Goal: Task Accomplishment & Management: Complete application form

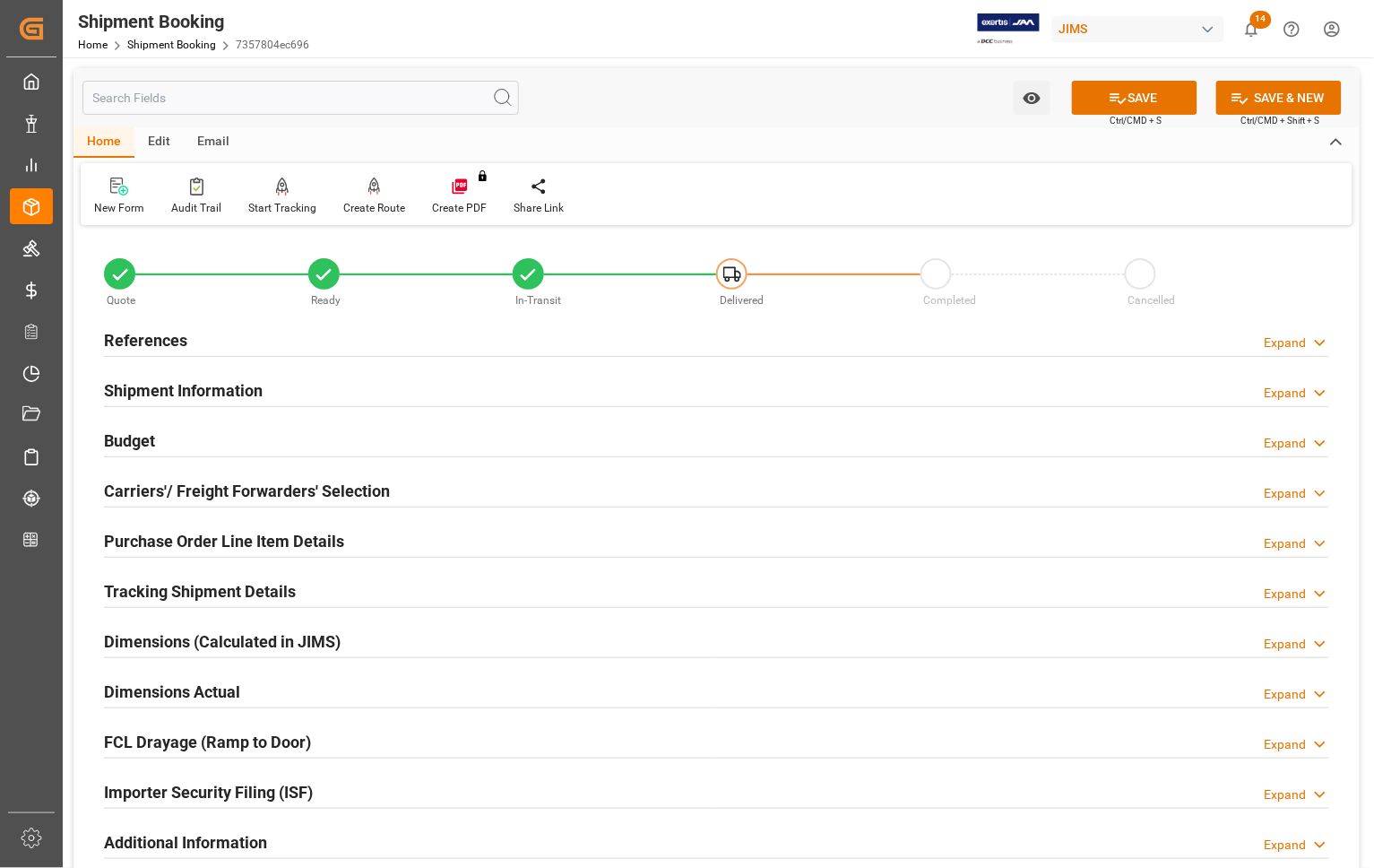
scroll to position [815, 0]
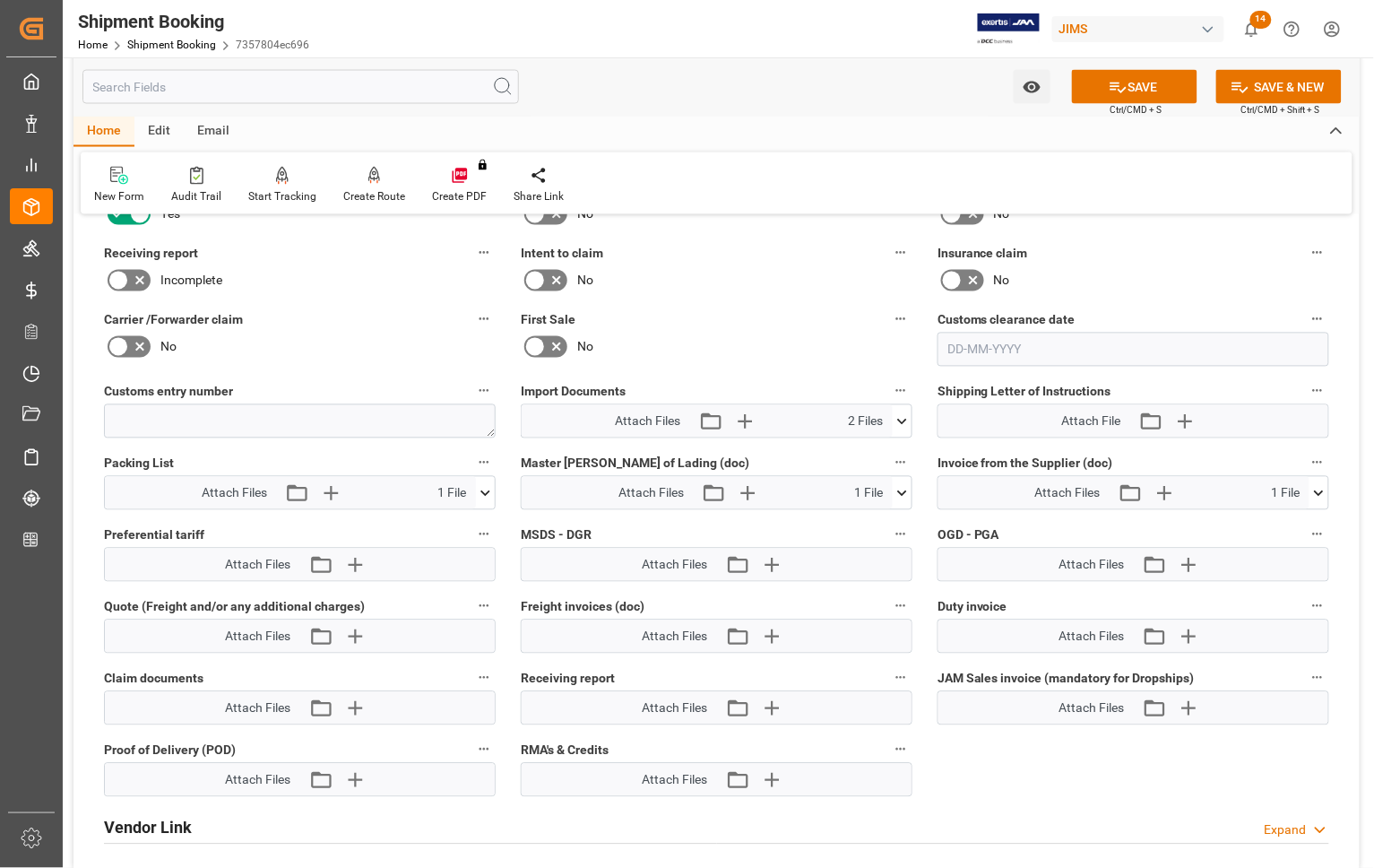
click at [1124, 65] on div "Watch Option SAVE Ctrl/CMD + S SAVE & NEW Ctrl/CMD + Shift + S" at bounding box center [716, 87] width 1286 height 59
click at [1124, 82] on button "SAVE" at bounding box center [1134, 87] width 126 height 34
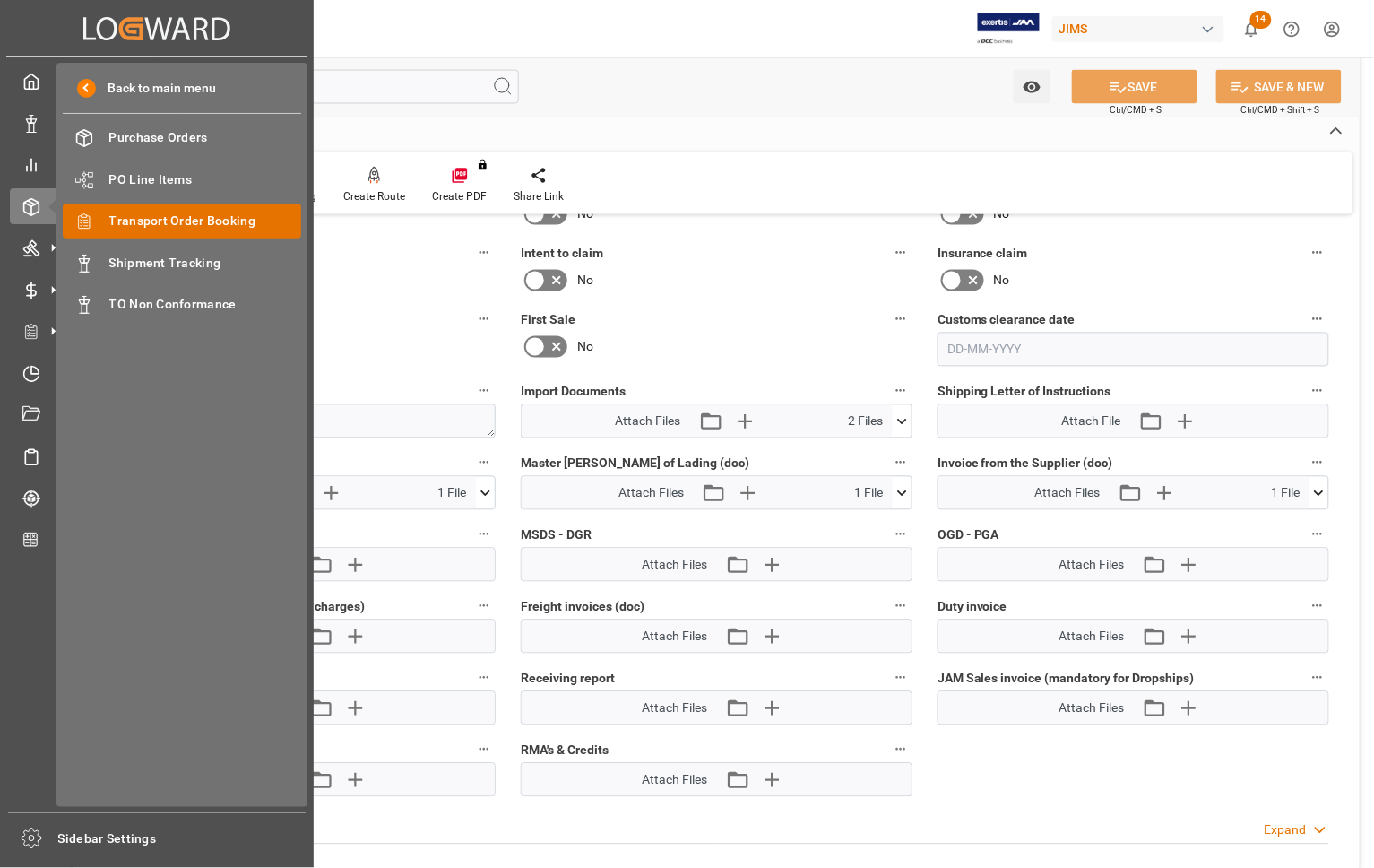
click at [116, 219] on span "Transport Order Booking" at bounding box center [206, 220] width 193 height 19
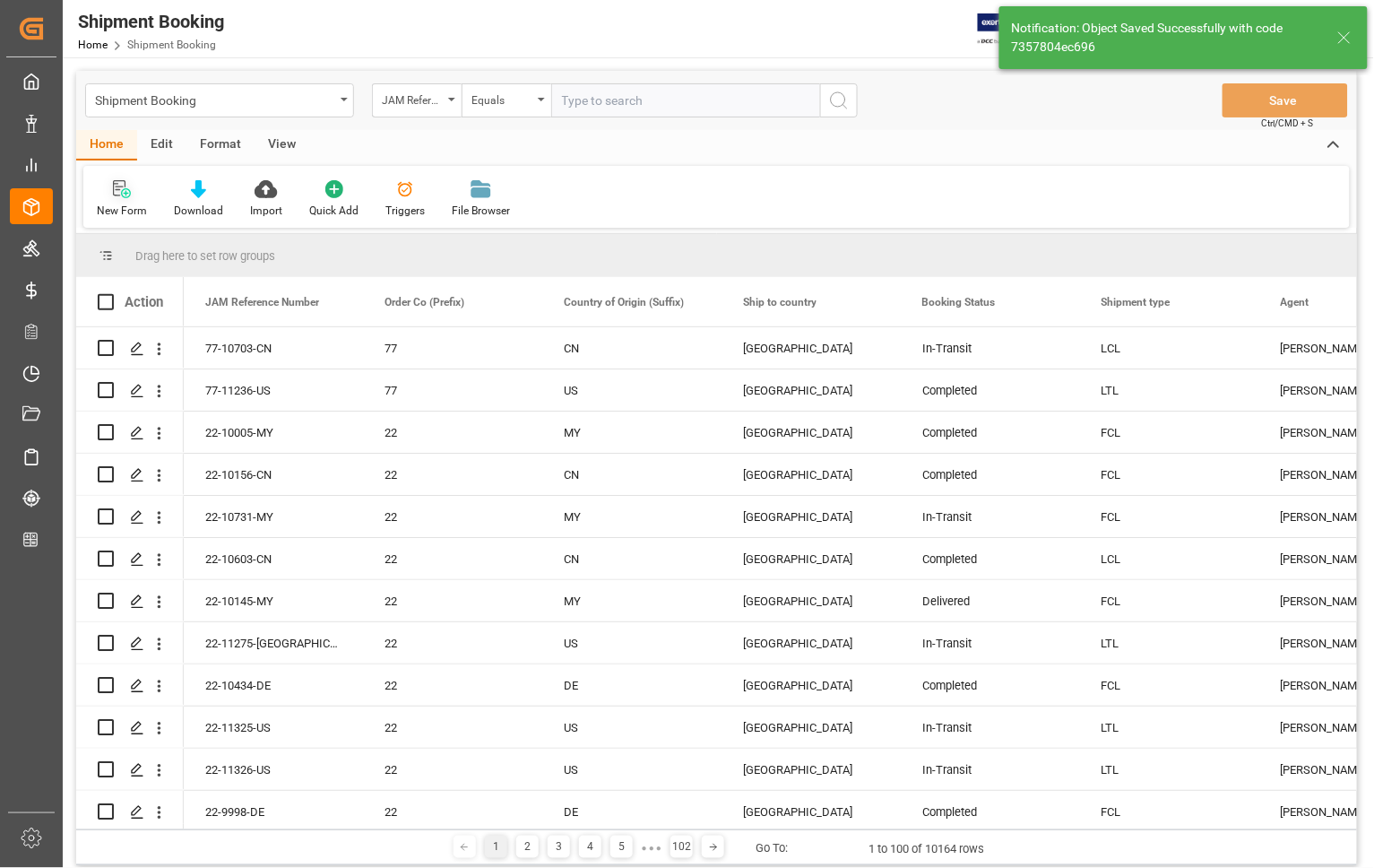
click at [115, 204] on div "New Form" at bounding box center [121, 211] width 50 height 17
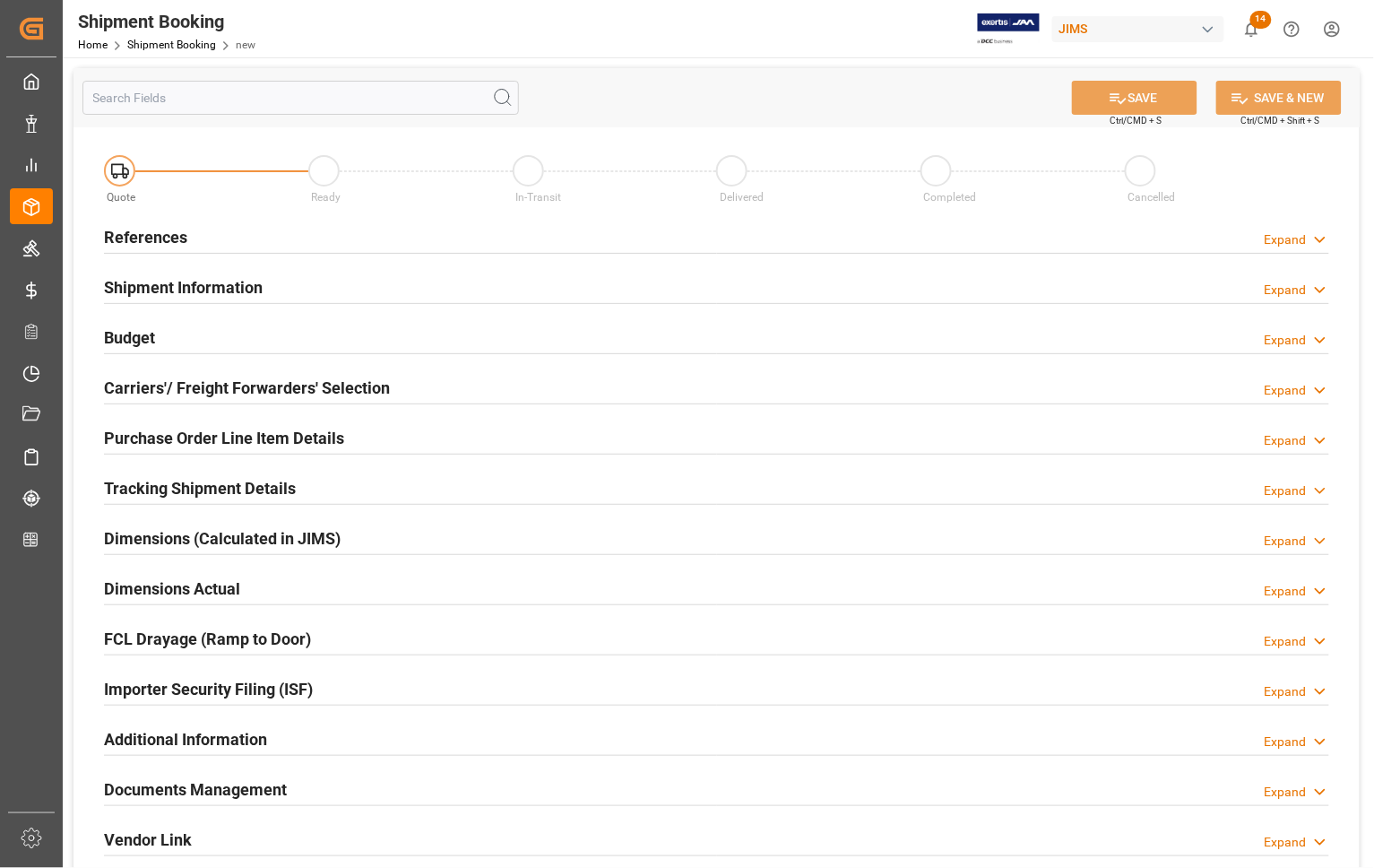
click at [139, 240] on h2 "References" at bounding box center [145, 237] width 83 height 24
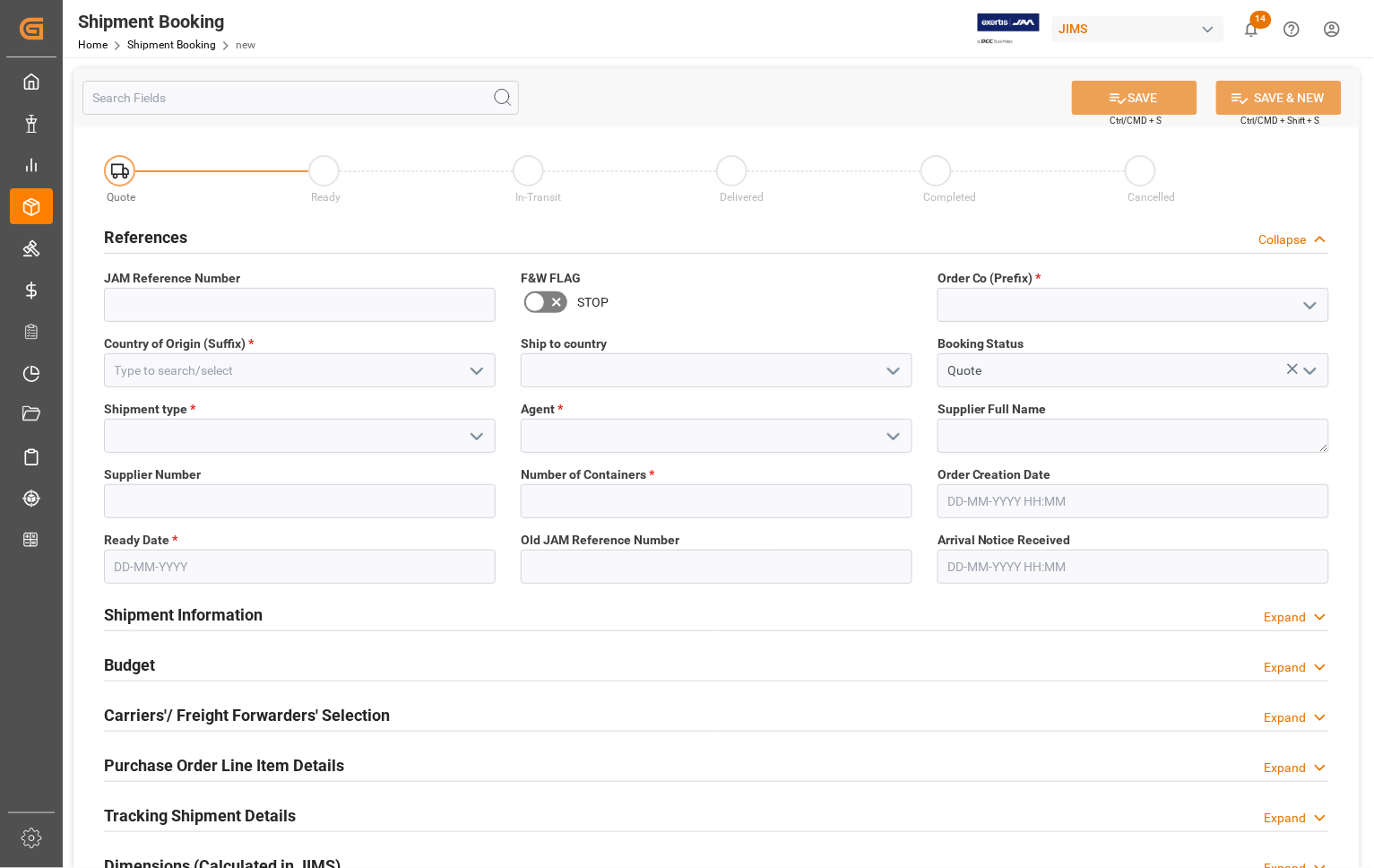
click at [1306, 303] on polyline "open menu" at bounding box center [1310, 306] width 11 height 6
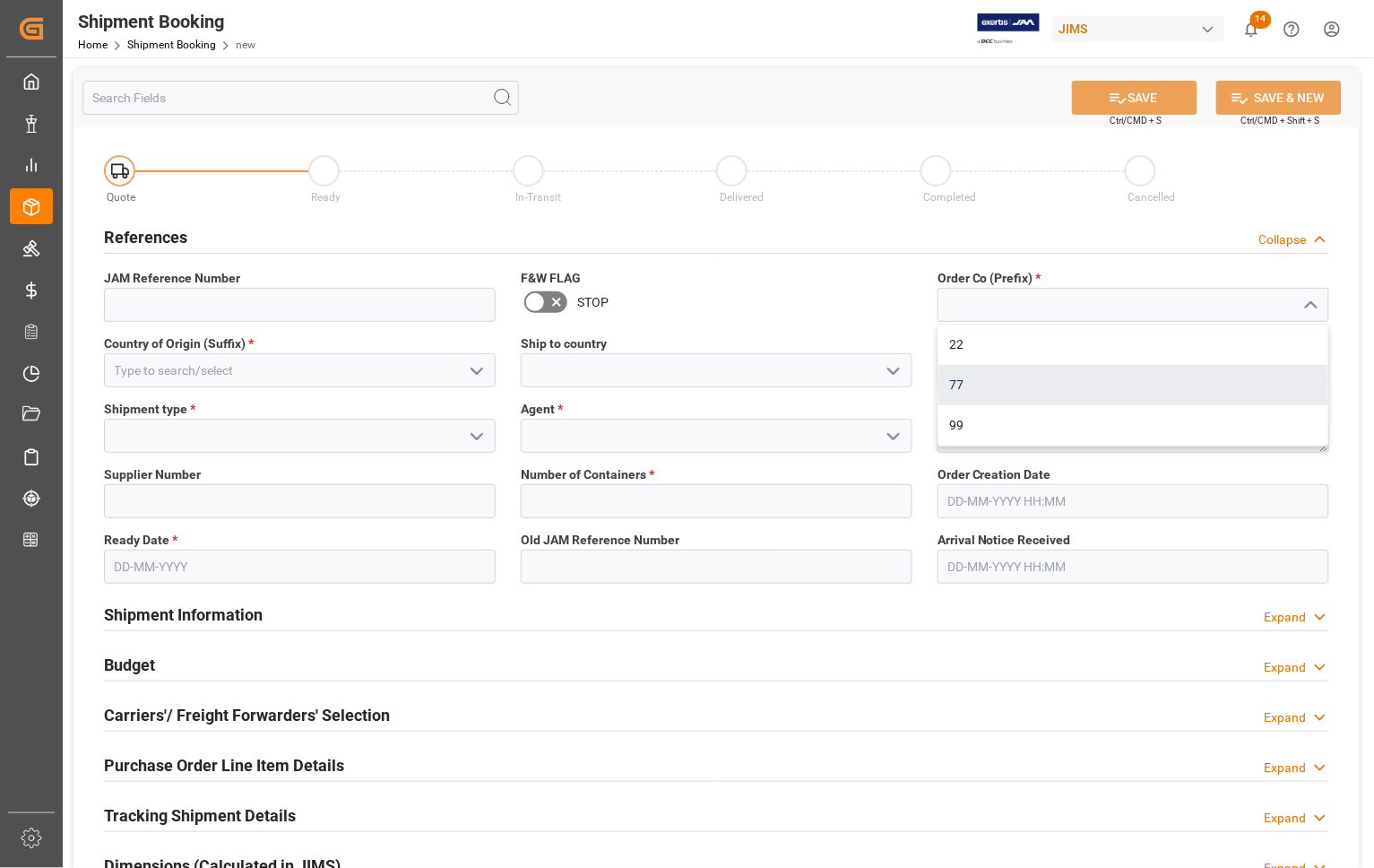
click at [1141, 390] on div "77" at bounding box center [1133, 384] width 390 height 40
type input "77"
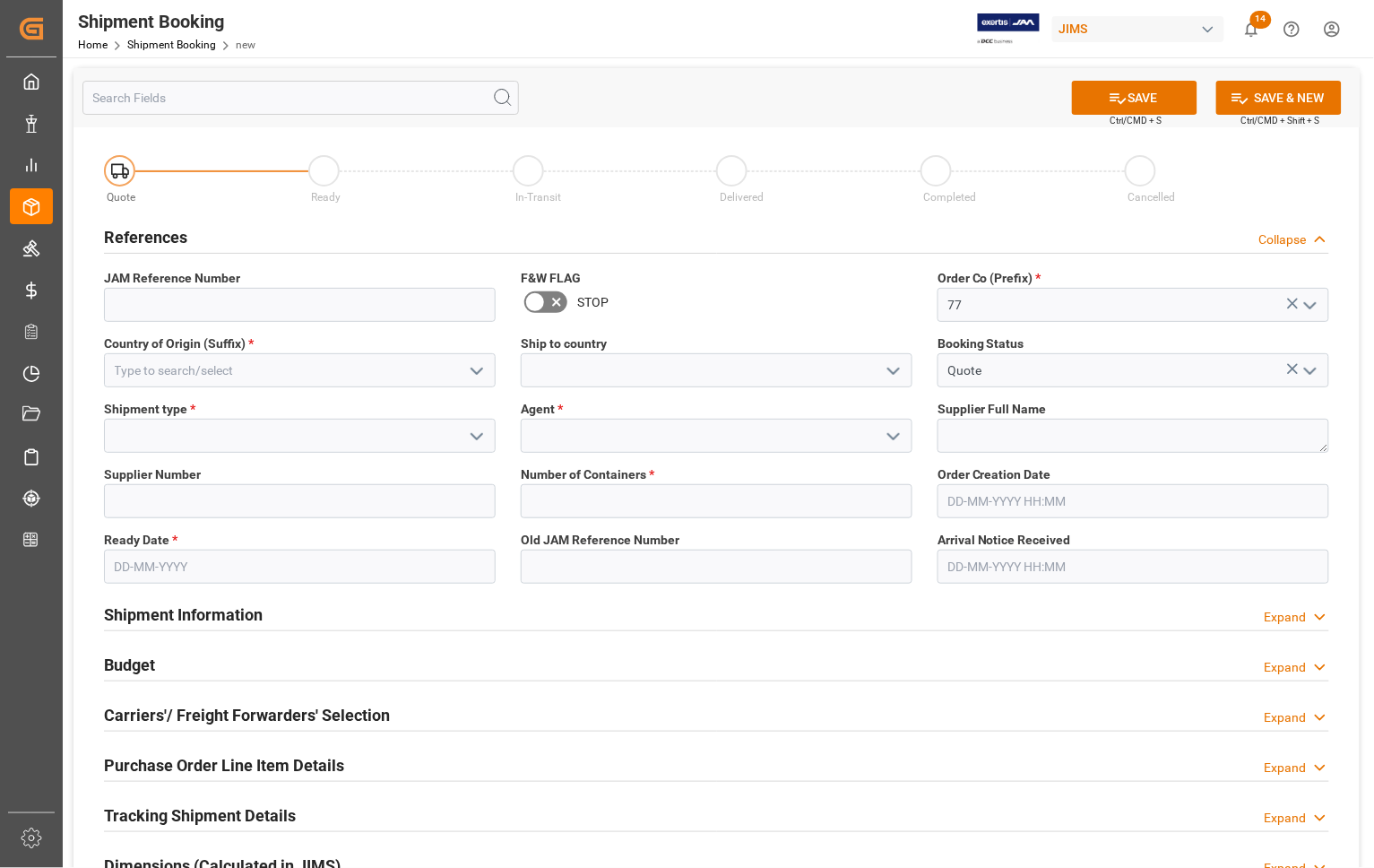
click at [889, 365] on icon "open menu" at bounding box center [893, 371] width 21 height 21
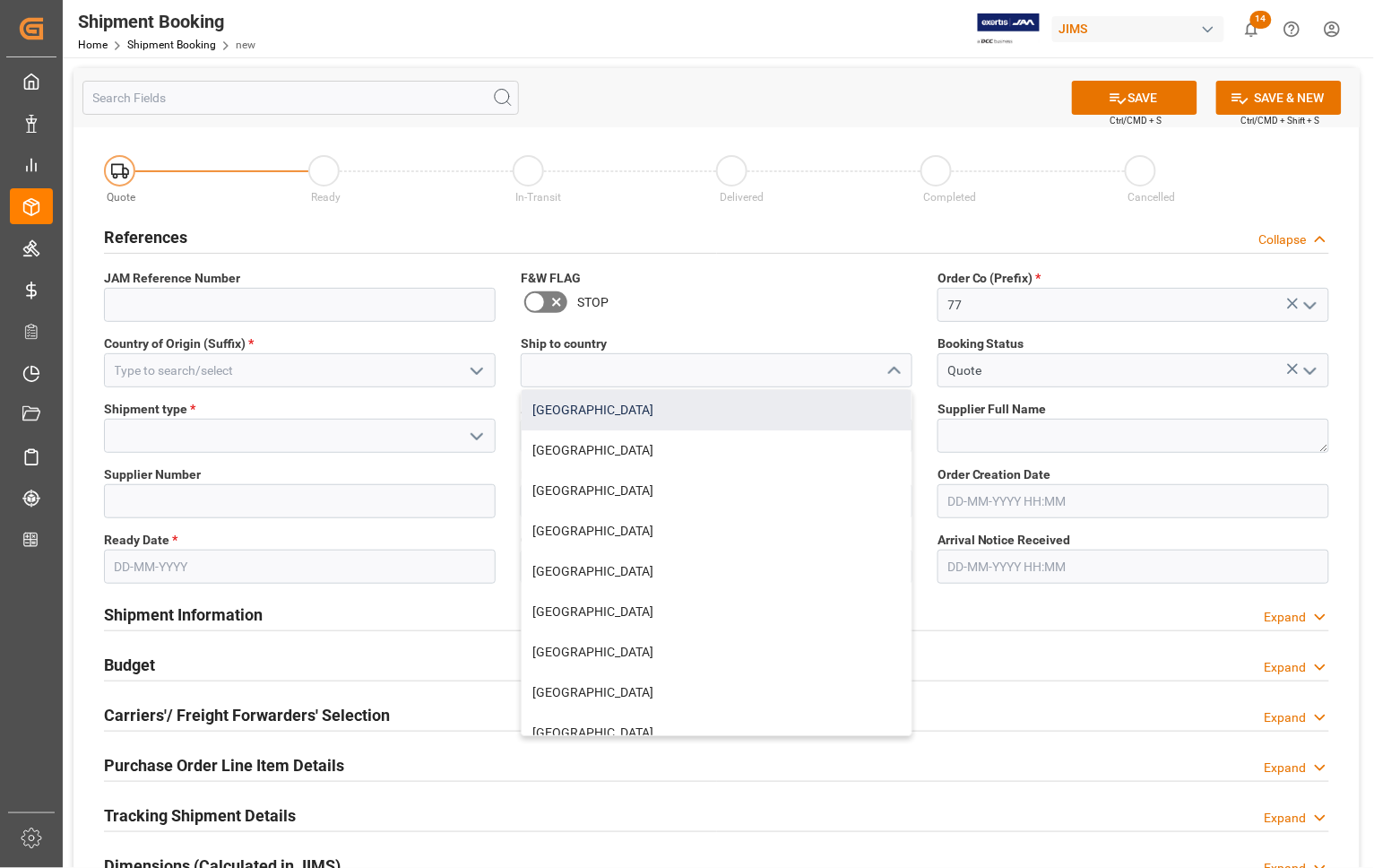
click at [677, 408] on div "[GEOGRAPHIC_DATA]" at bounding box center [717, 410] width 390 height 40
type input "[GEOGRAPHIC_DATA]"
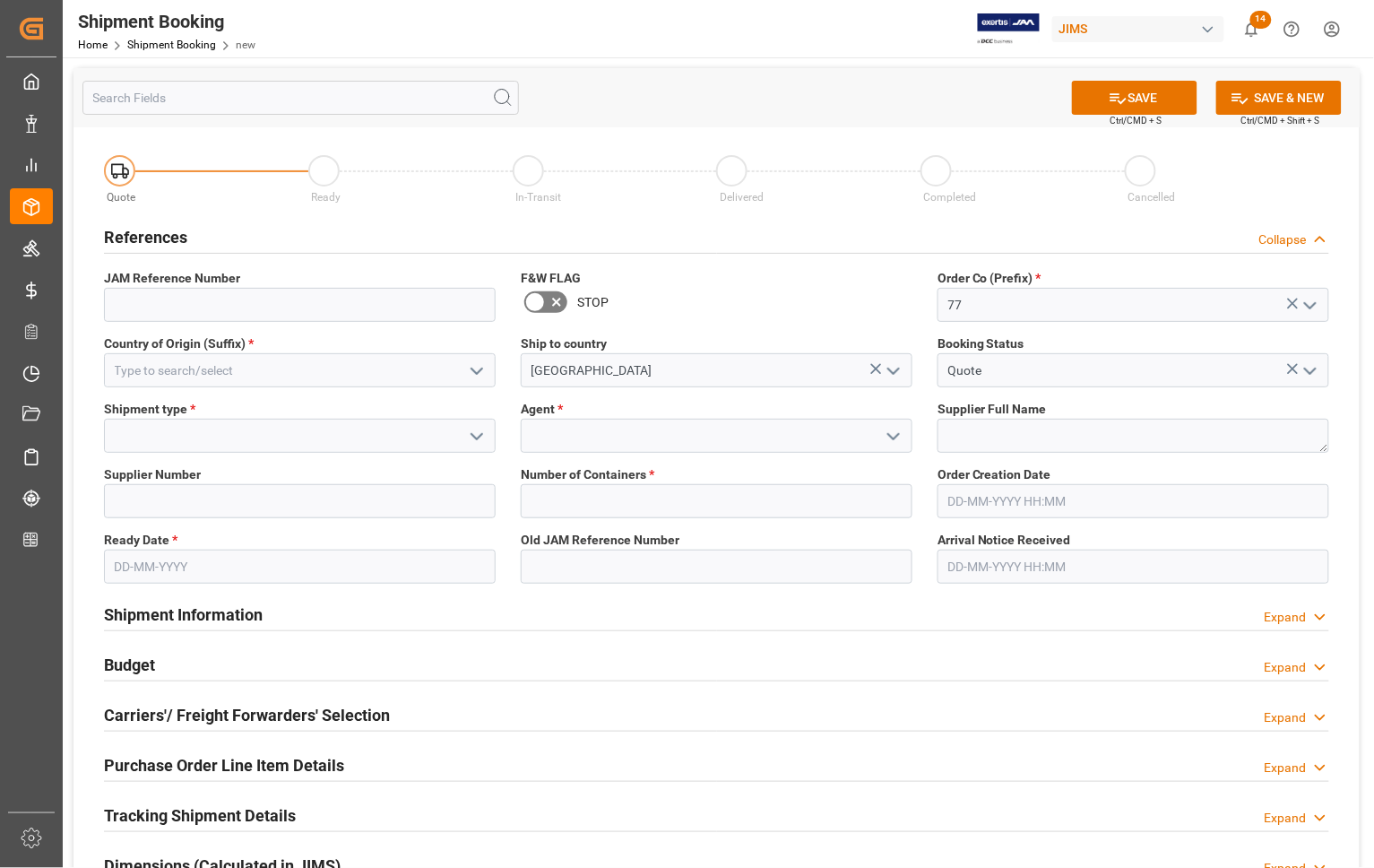
click at [473, 368] on icon "open menu" at bounding box center [477, 371] width 21 height 21
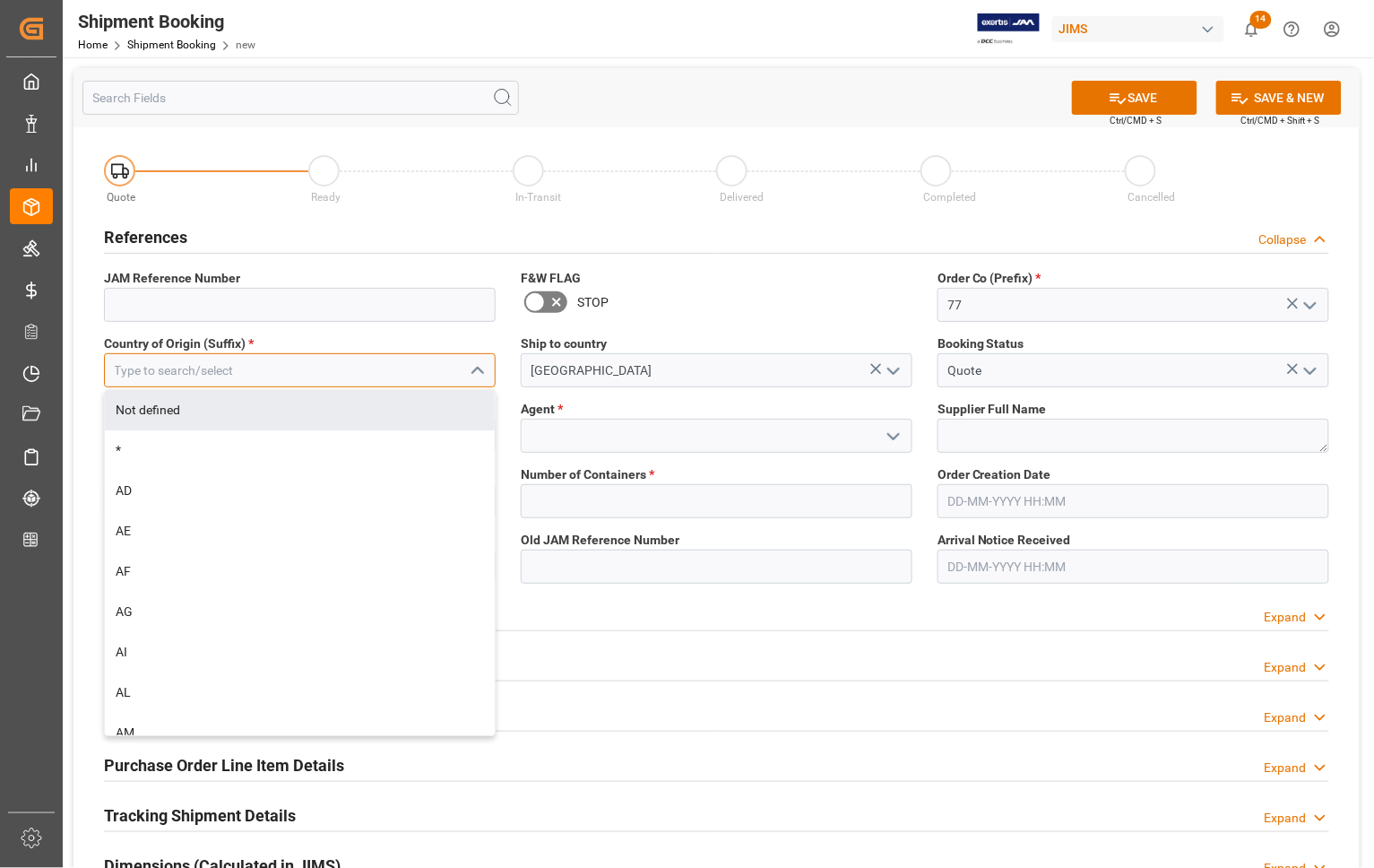
click at [260, 371] on input at bounding box center [300, 370] width 392 height 34
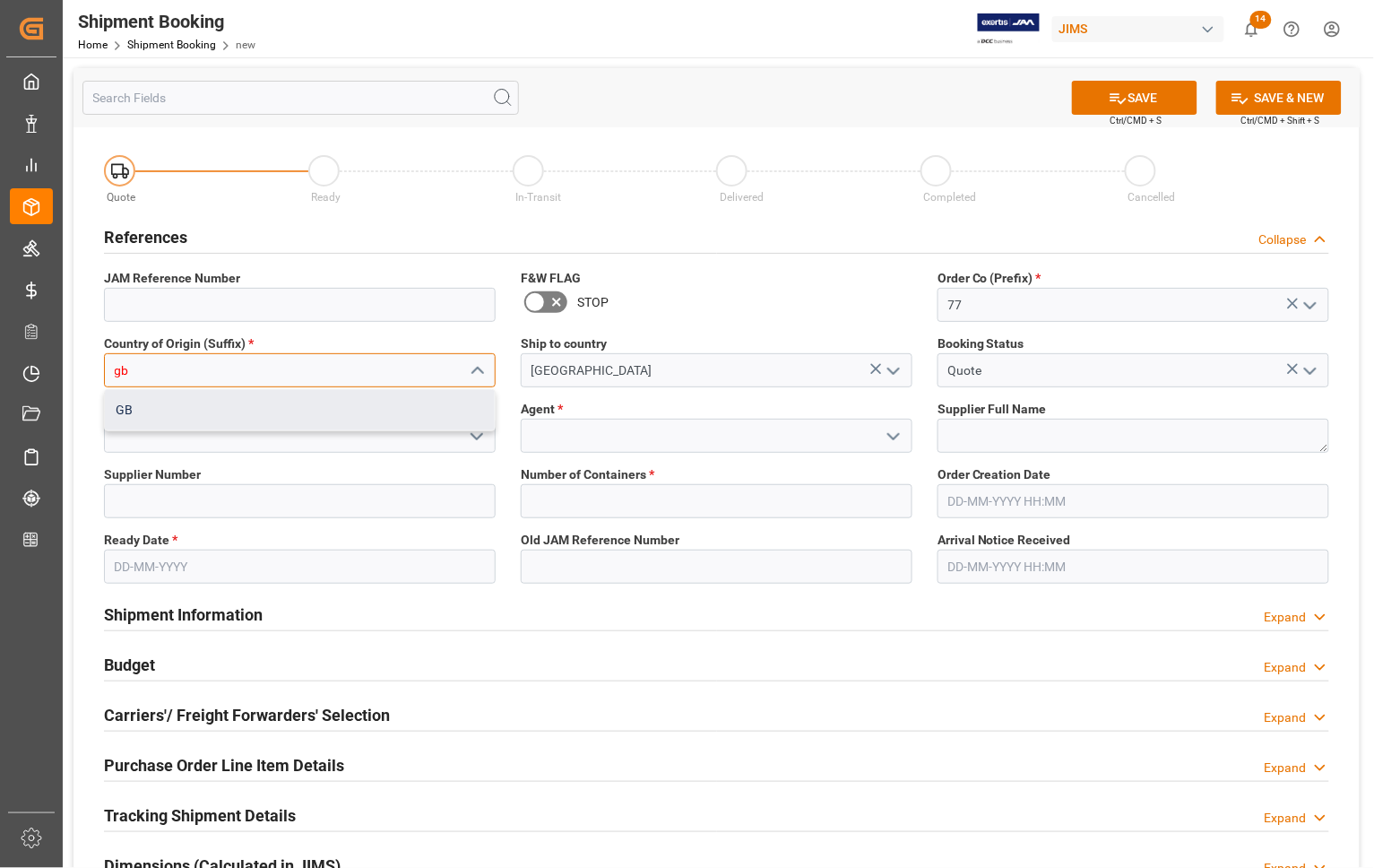
click at [220, 414] on div "GB" at bounding box center [300, 410] width 390 height 40
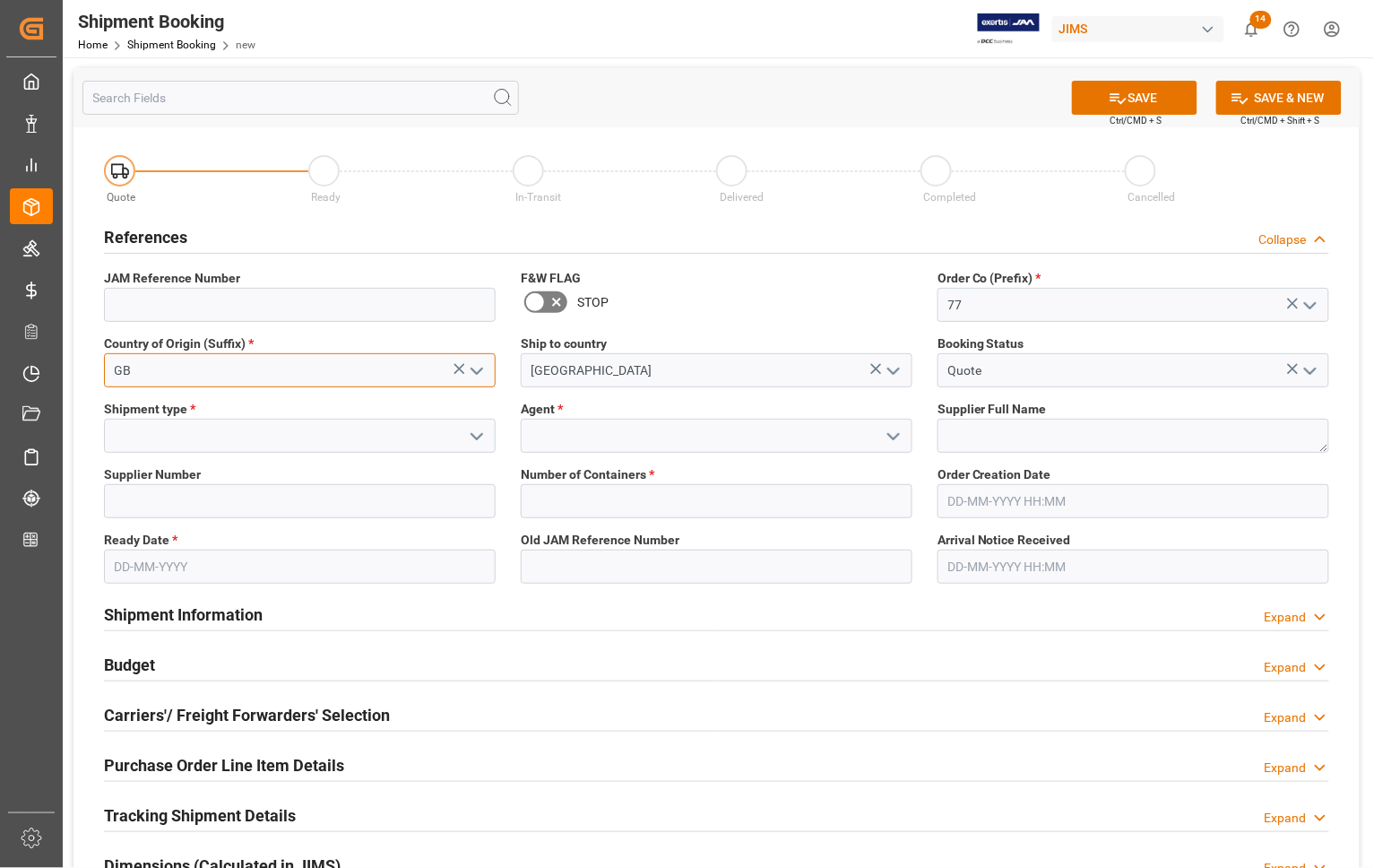
type input "GB"
click at [472, 430] on icon "open menu" at bounding box center [477, 437] width 21 height 21
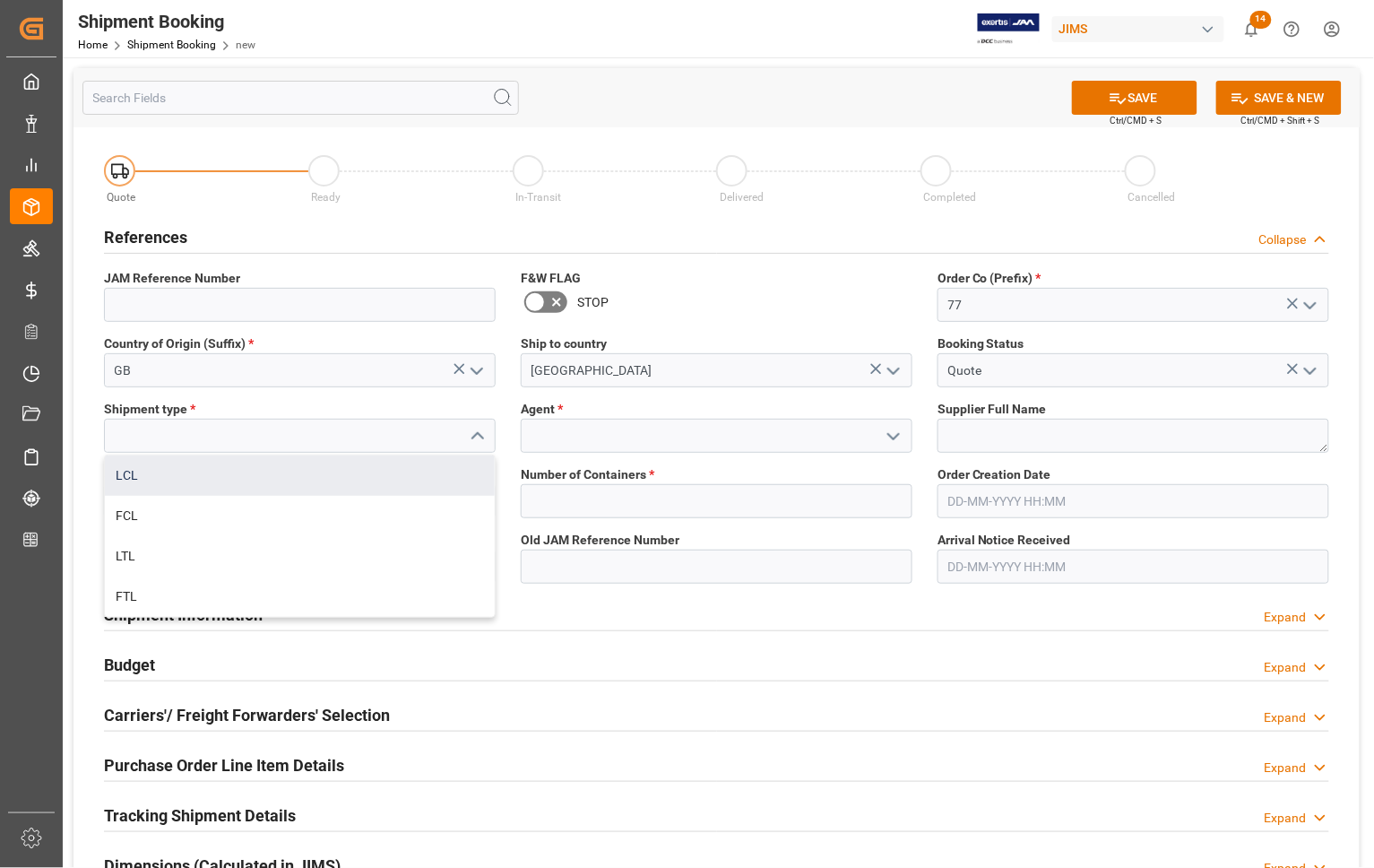
click at [145, 468] on div "LCL" at bounding box center [300, 475] width 390 height 40
type input "LCL"
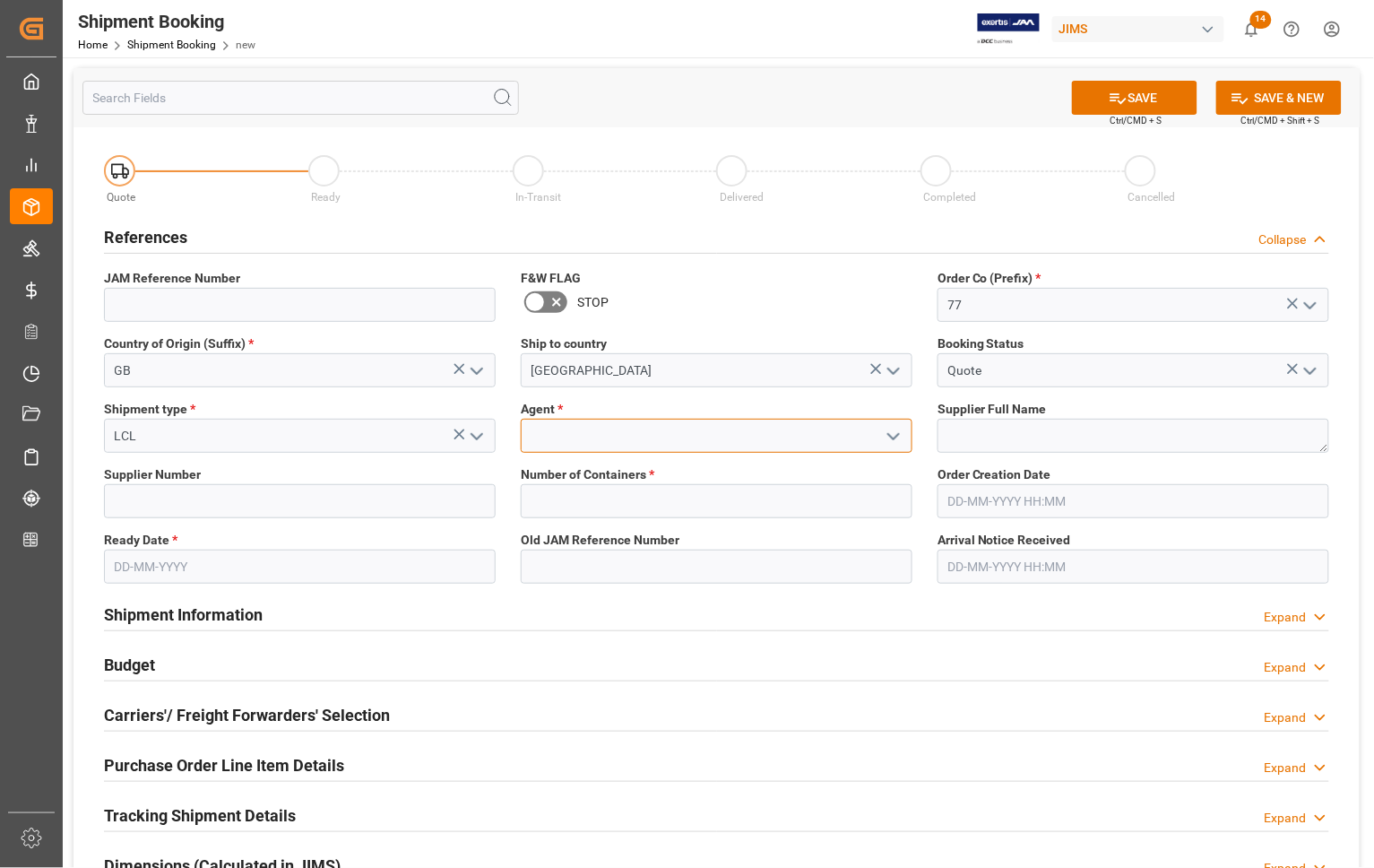
click at [677, 418] on input at bounding box center [717, 435] width 392 height 34
click at [893, 440] on icon "open menu" at bounding box center [893, 437] width 21 height 21
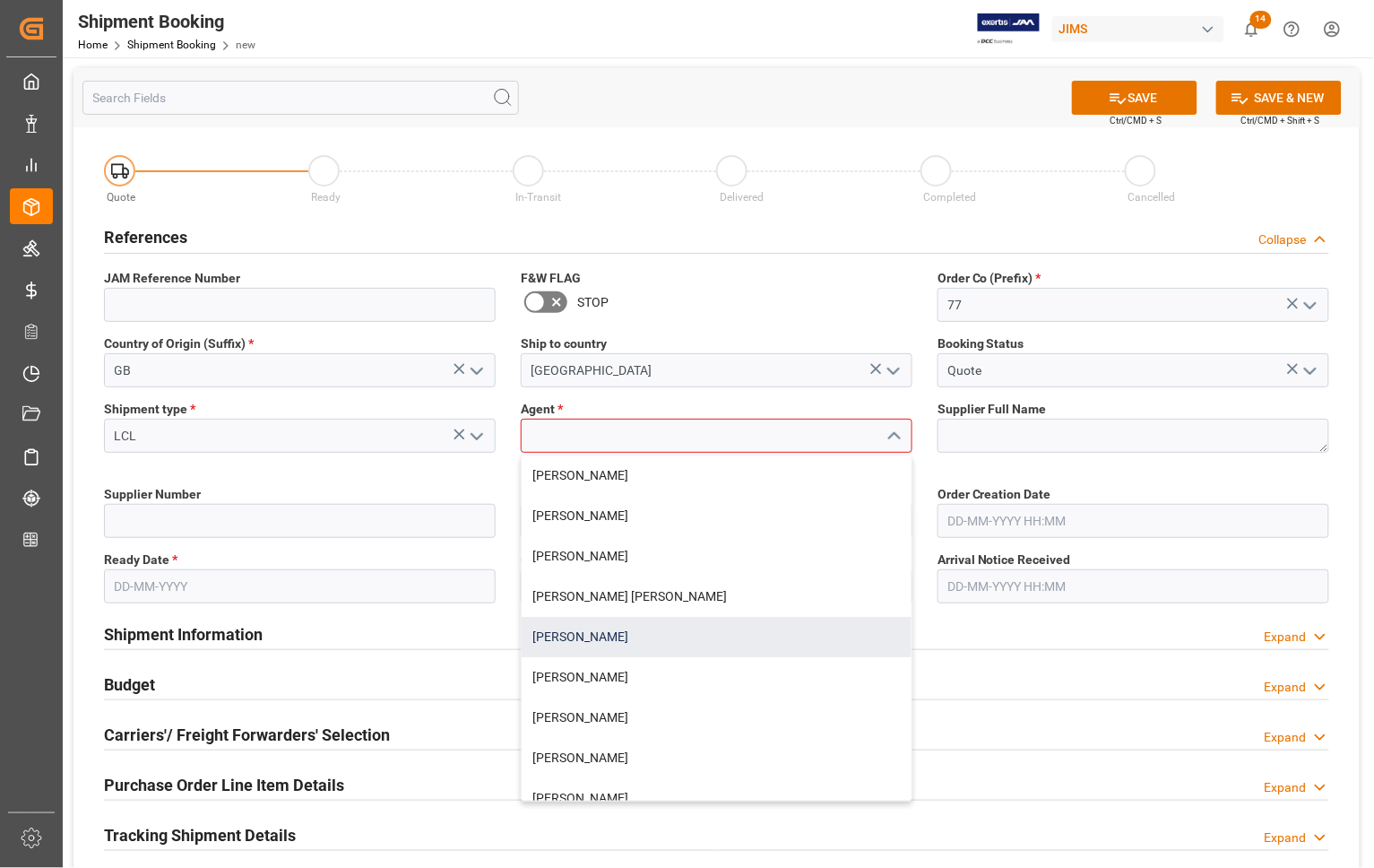
click at [651, 638] on div "[PERSON_NAME]" at bounding box center [717, 636] width 390 height 40
type input "[PERSON_NAME]"
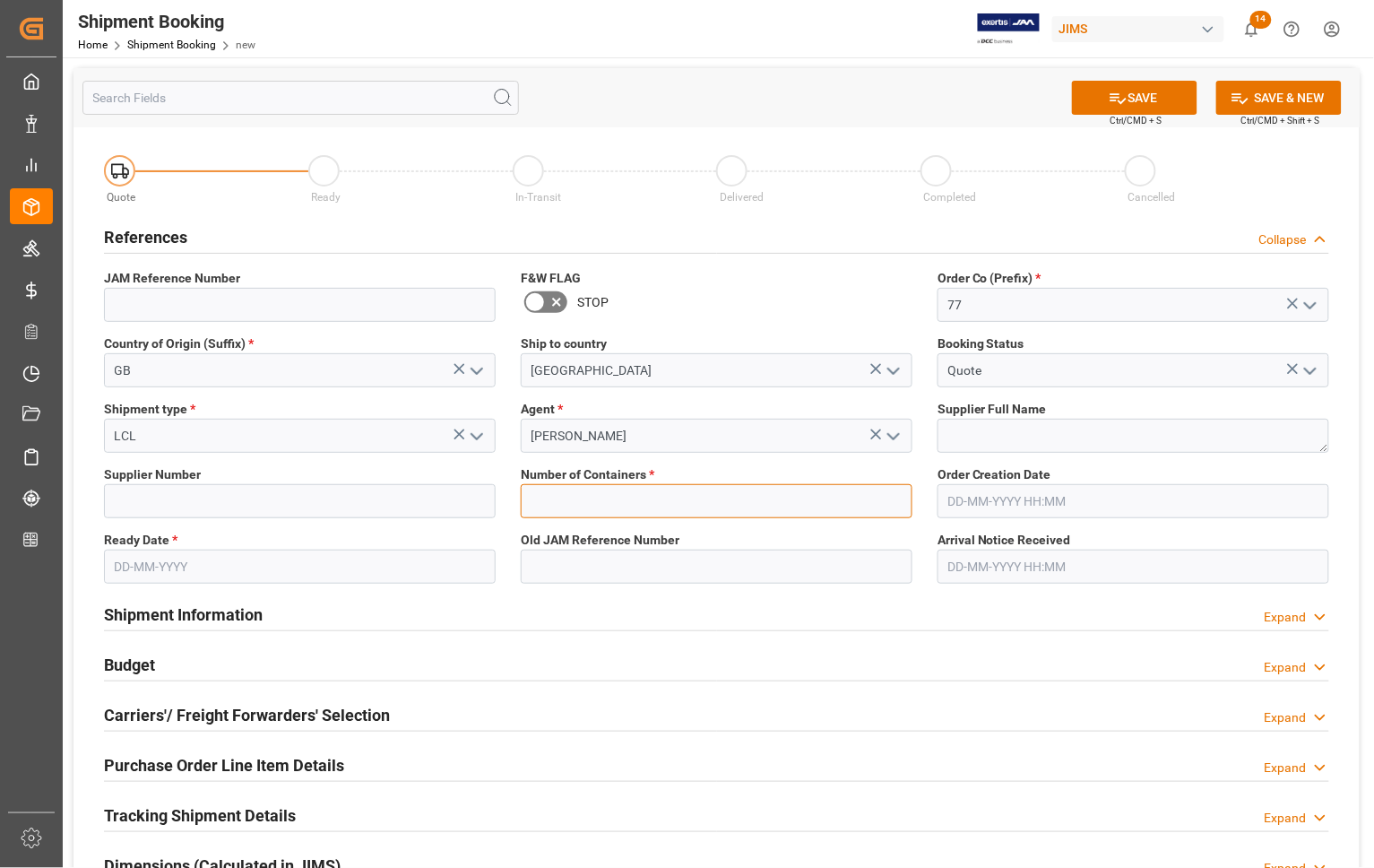
click at [611, 494] on input "text" at bounding box center [717, 500] width 392 height 34
type input "0"
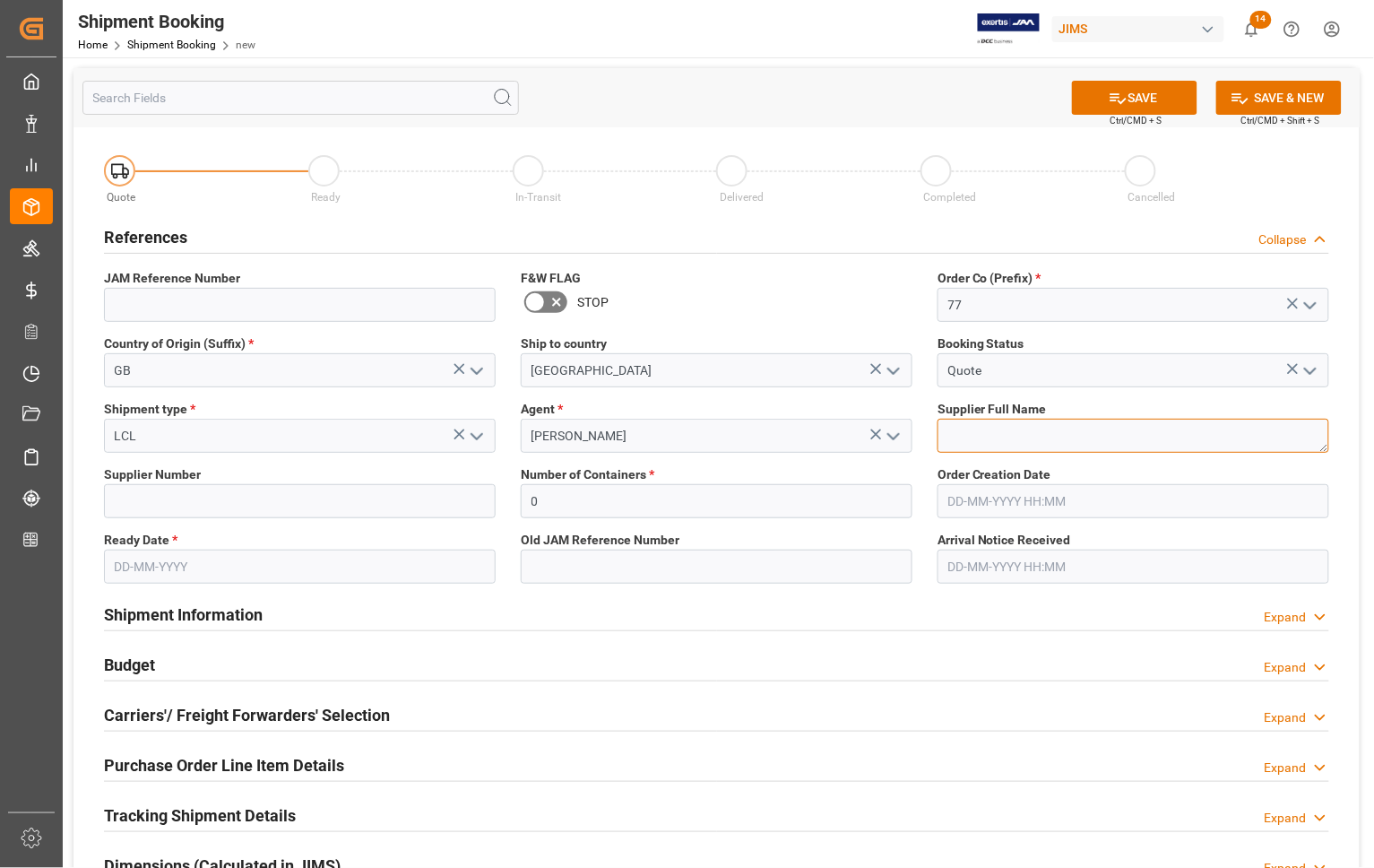
click at [968, 439] on textarea at bounding box center [1133, 435] width 392 height 34
type textarea "Chord Electronics"
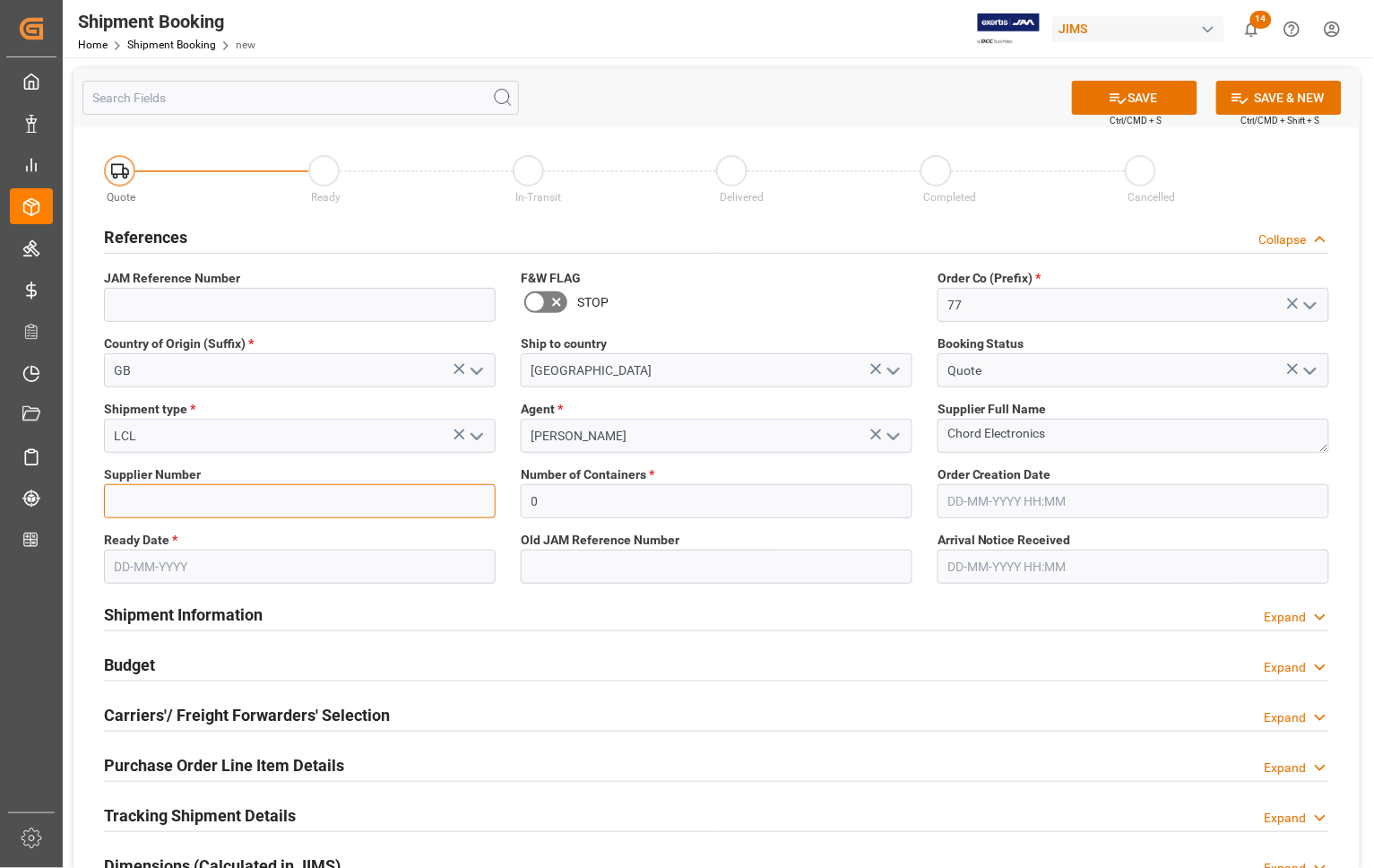
click at [269, 495] on input at bounding box center [300, 500] width 392 height 34
type input "740745"
click at [296, 568] on input "text" at bounding box center [300, 566] width 392 height 34
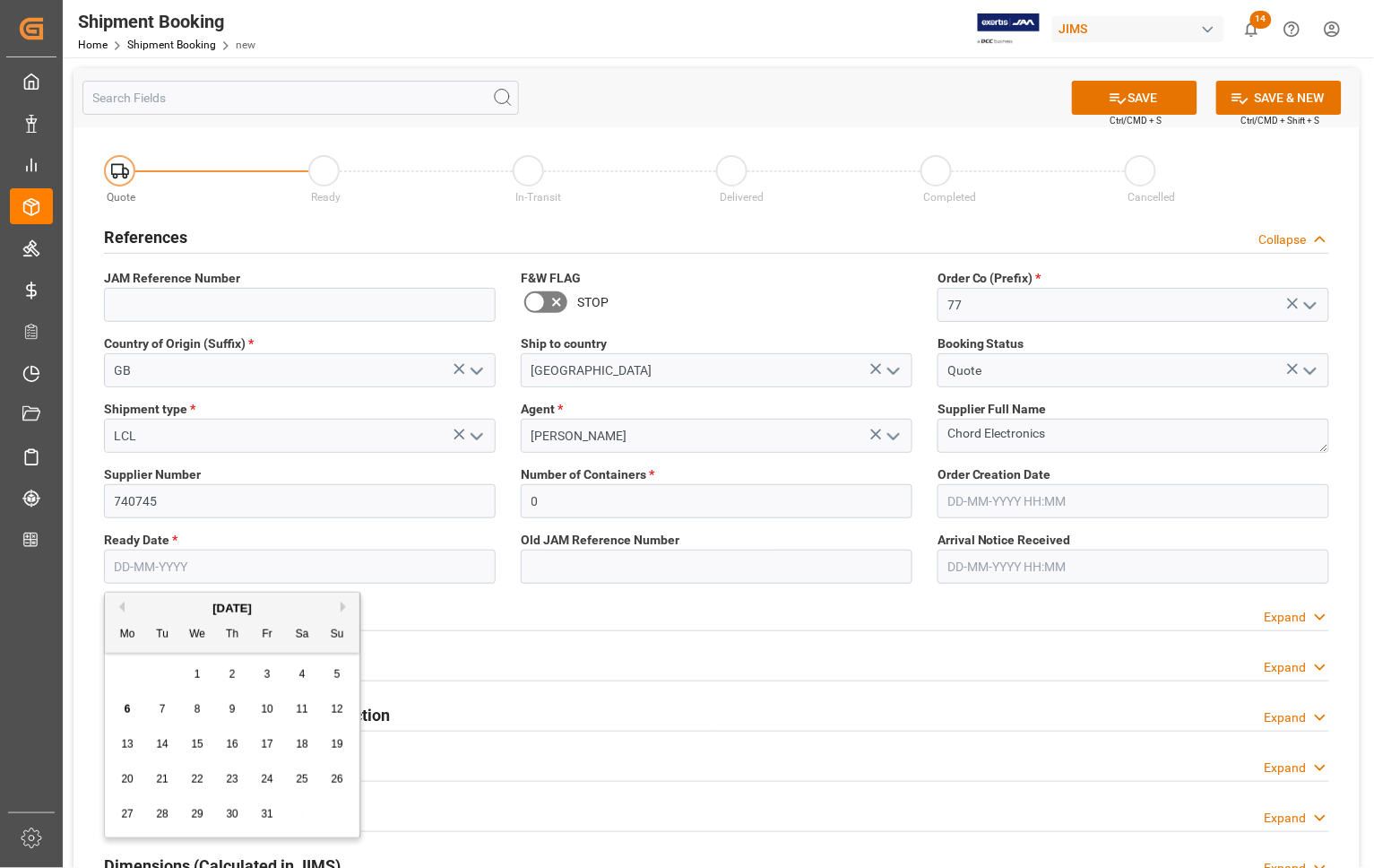
click at [124, 778] on span "20" at bounding box center [127, 778] width 12 height 13
type input "20-10-2025"
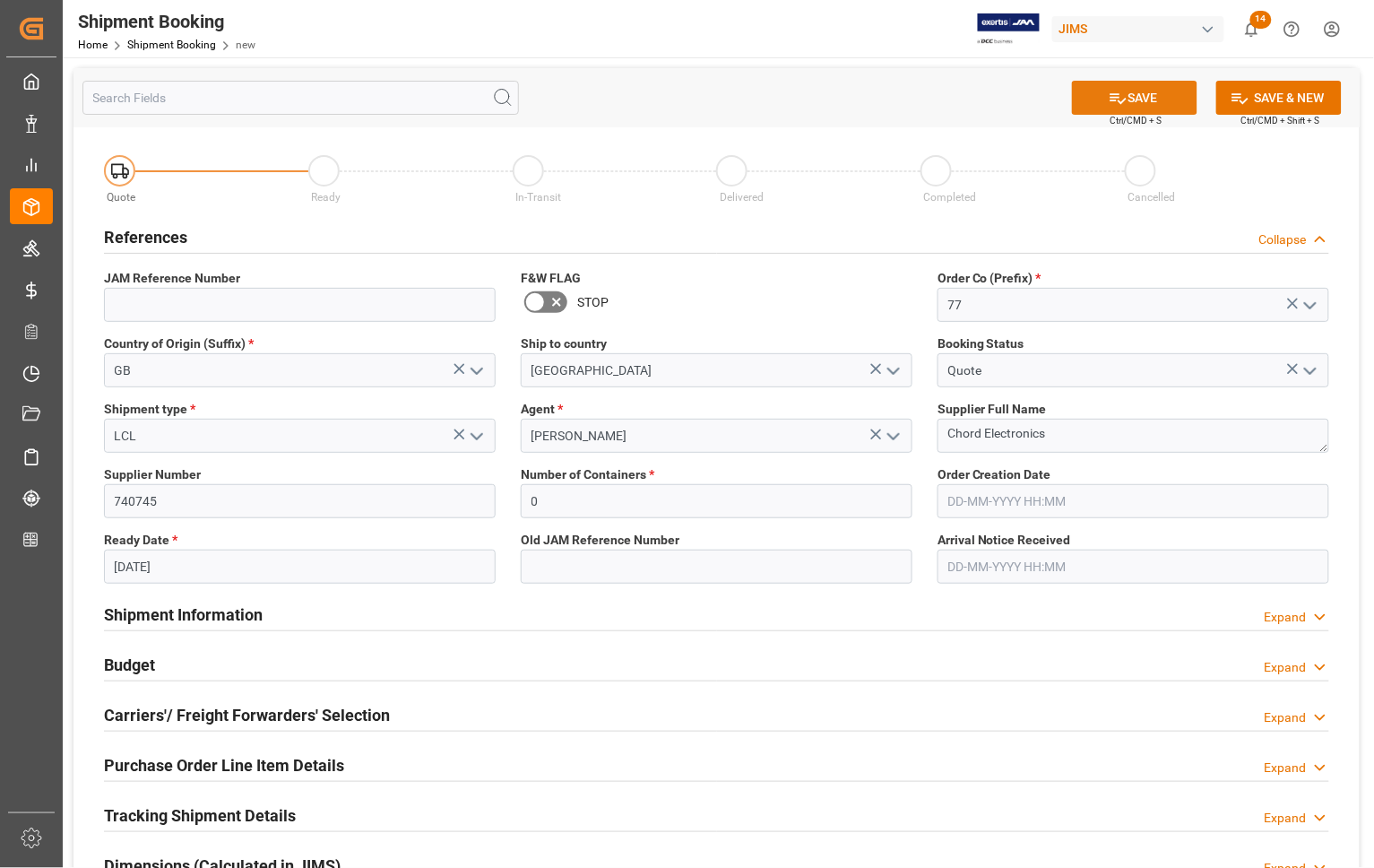
click at [1140, 92] on button "SAVE" at bounding box center [1134, 98] width 126 height 34
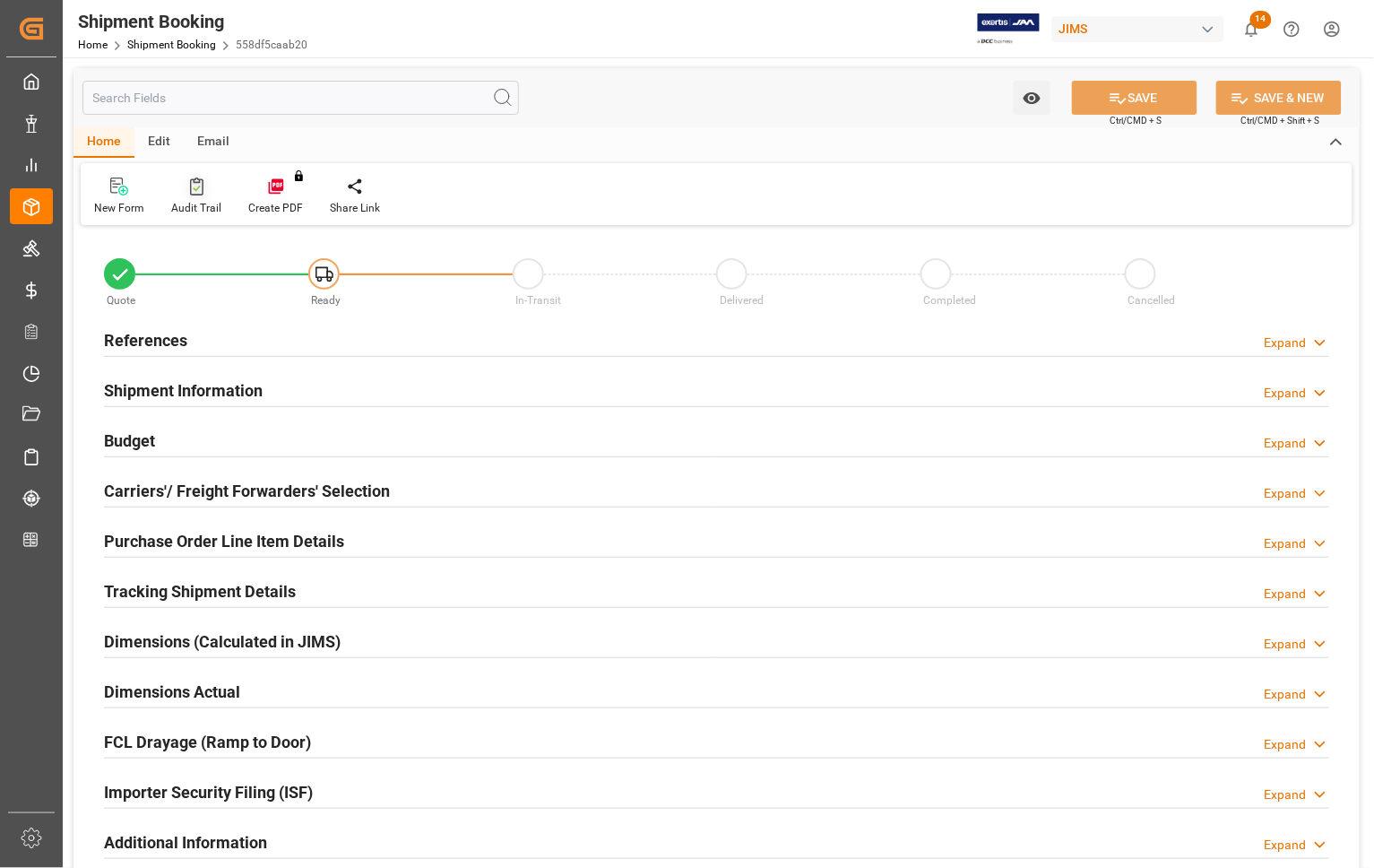
type input "0"
type input "20-10-2025"
click at [137, 338] on h2 "References" at bounding box center [145, 339] width 83 height 24
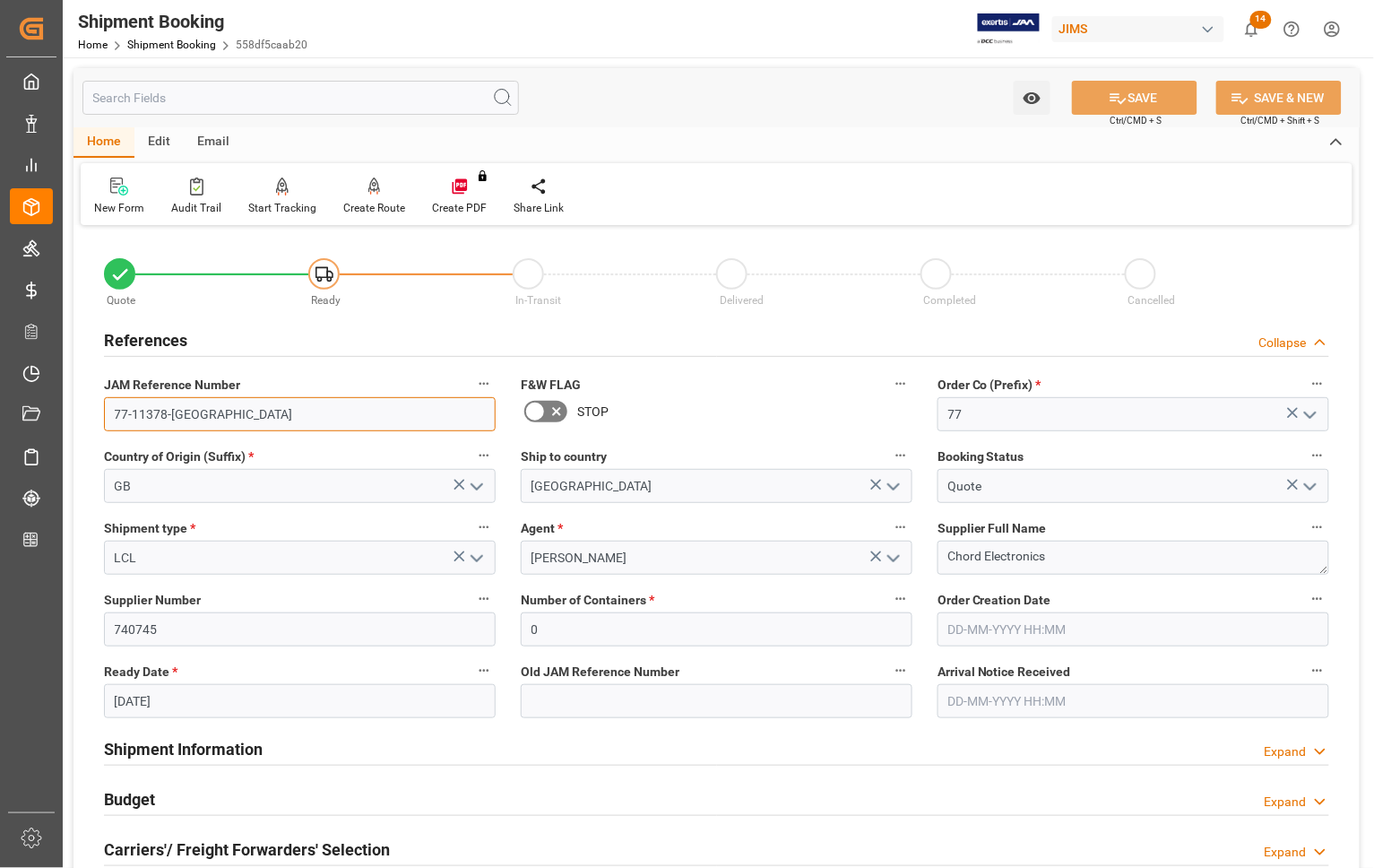
drag, startPoint x: 189, startPoint y: 416, endPoint x: 105, endPoint y: 404, distance: 84.9
click at [105, 404] on input "77-11378-GB" at bounding box center [300, 414] width 392 height 34
